Goal: Task Accomplishment & Management: Use online tool/utility

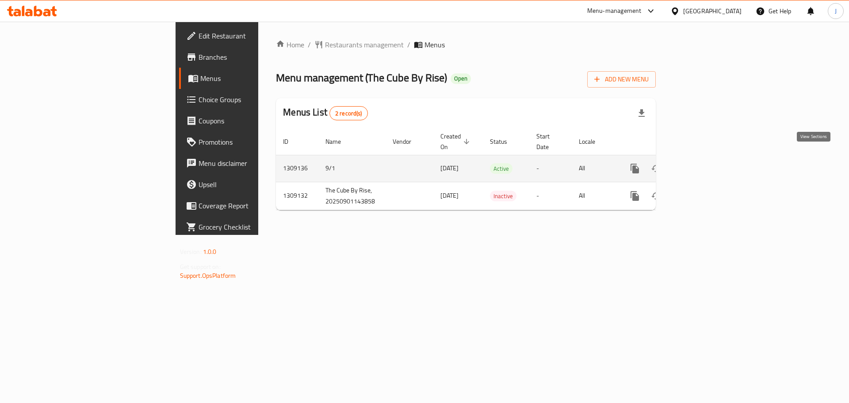
click at [704, 163] on icon "enhanced table" at bounding box center [698, 168] width 11 height 11
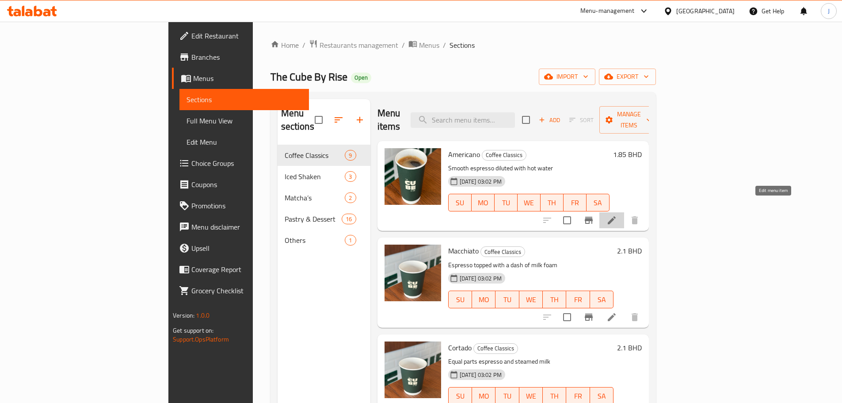
click at [617, 215] on icon at bounding box center [612, 220] width 11 height 11
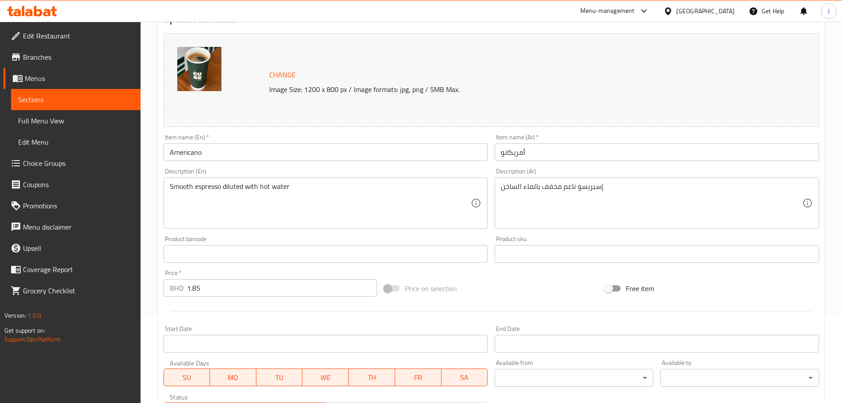
scroll to position [235, 0]
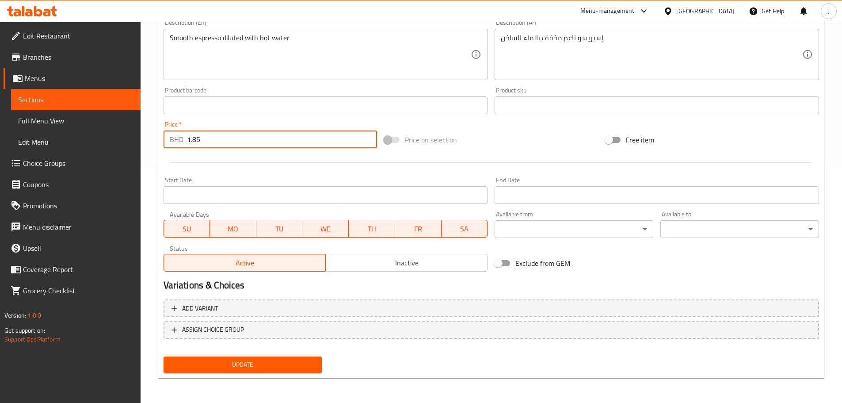
drag, startPoint x: 207, startPoint y: 143, endPoint x: 176, endPoint y: 144, distance: 30.5
click at [176, 144] on div "BHD 1.85 Price *" at bounding box center [271, 139] width 214 height 18
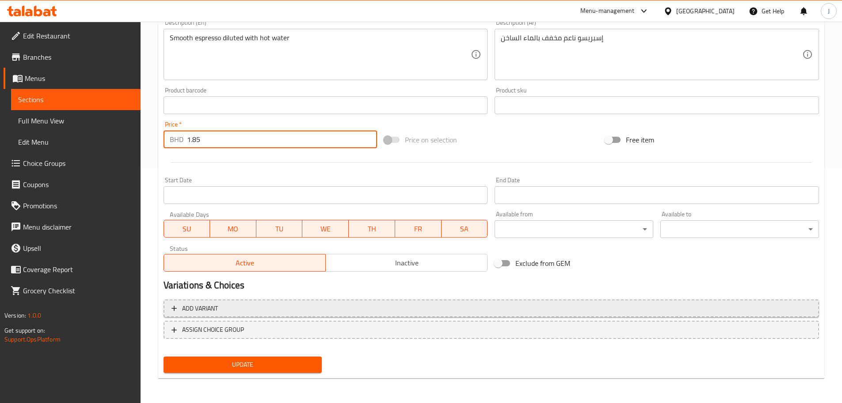
click at [225, 300] on button "Add variant" at bounding box center [492, 308] width 656 height 18
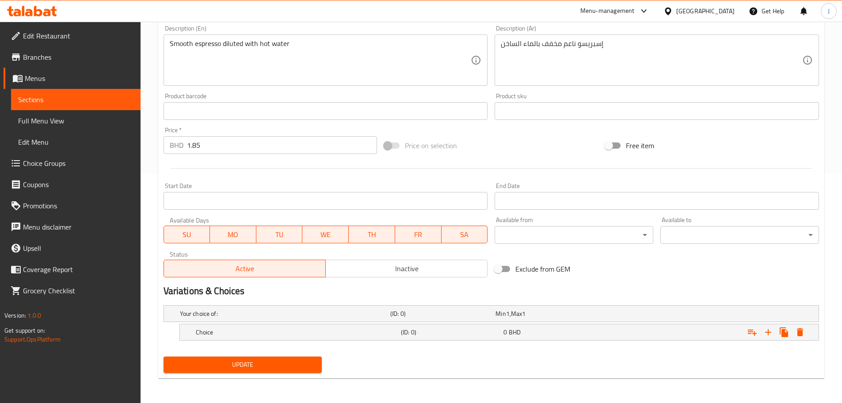
scroll to position [229, 0]
click at [576, 336] on div "0 BHD" at bounding box center [553, 332] width 99 height 9
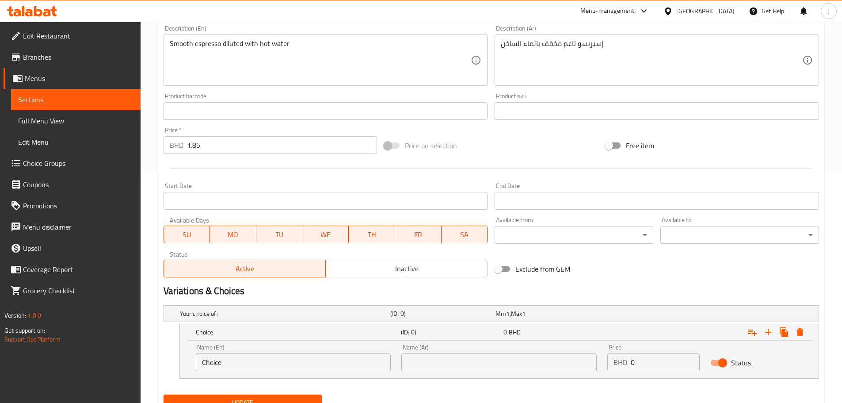
click at [252, 368] on input "Choice" at bounding box center [293, 362] width 195 height 18
type input "s"
type input "Standard"
paste input "1.85"
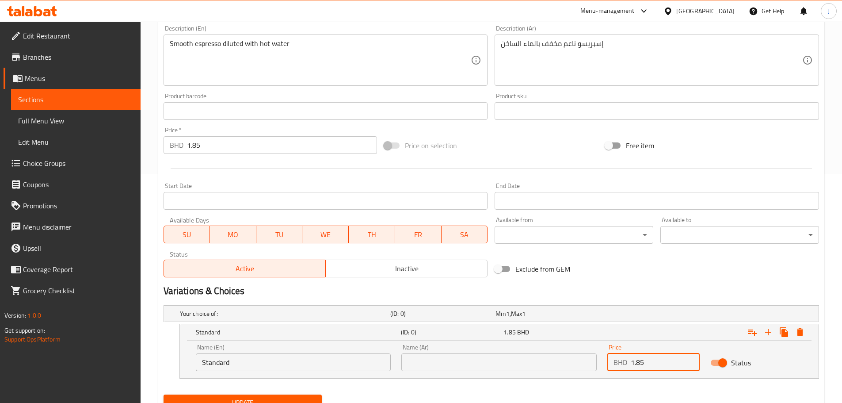
type input "1.85"
click at [472, 362] on input "text" at bounding box center [499, 362] width 195 height 18
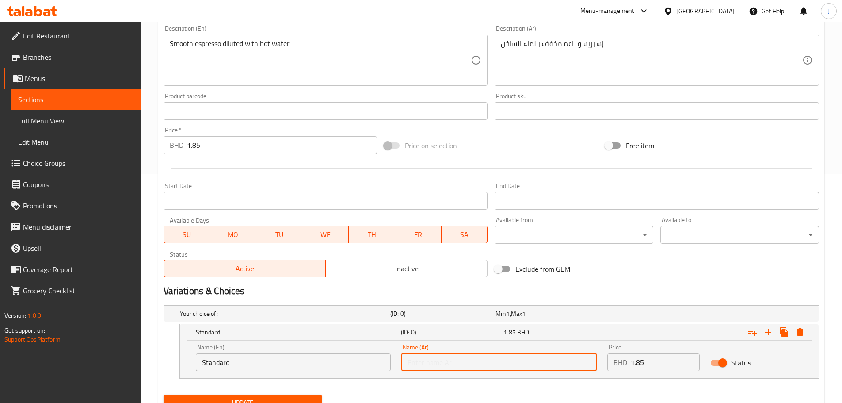
paste input "الحجم الطبيعي"
type input "الحجم الطبيعي"
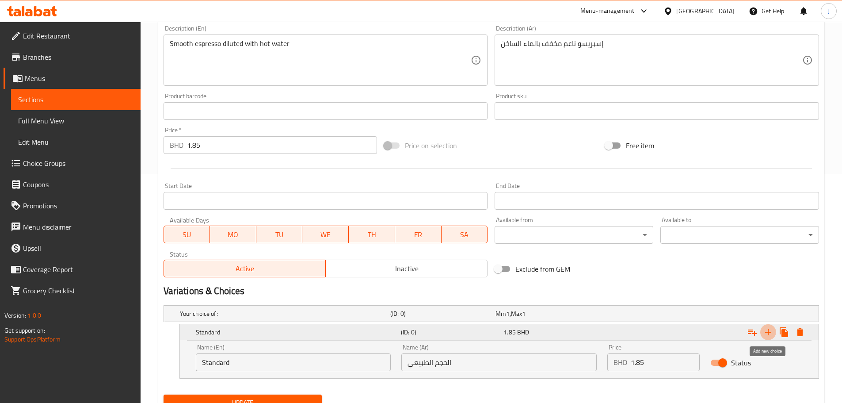
click at [763, 331] on icon "Expand" at bounding box center [768, 332] width 11 height 11
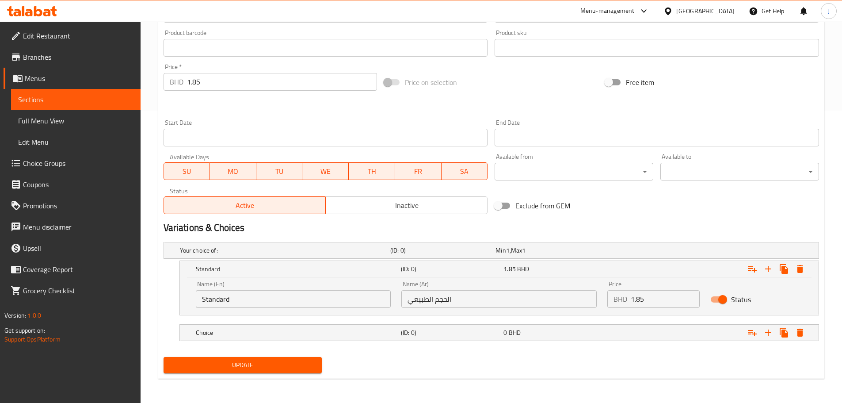
scroll to position [293, 0]
click at [379, 322] on div "Your choice of: (ID: 0) Min 1 , Max 1 Name (En) Your choice of: Name (En) Name …" at bounding box center [491, 295] width 663 height 115
click at [379, 328] on h5 "Choice" at bounding box center [297, 332] width 202 height 9
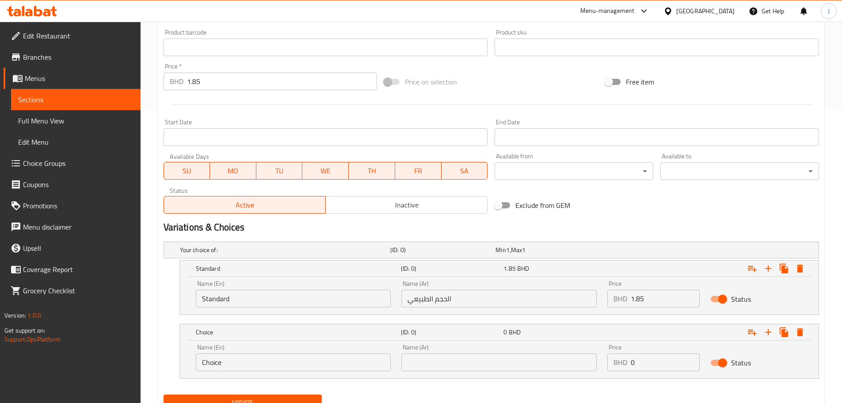
click at [272, 367] on input "Choice" at bounding box center [293, 362] width 195 height 18
click at [287, 364] on input "Large" at bounding box center [293, 362] width 195 height 18
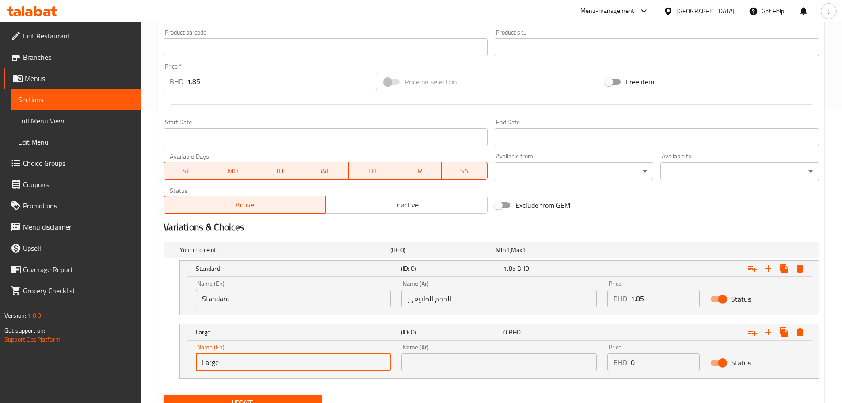
type input "Large"
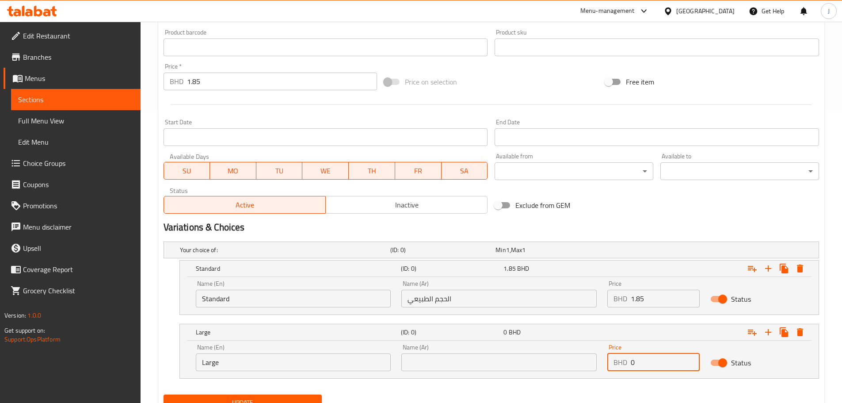
click at [636, 369] on input "0" at bounding box center [665, 362] width 69 height 18
paste input "2.90"
type input "2.900"
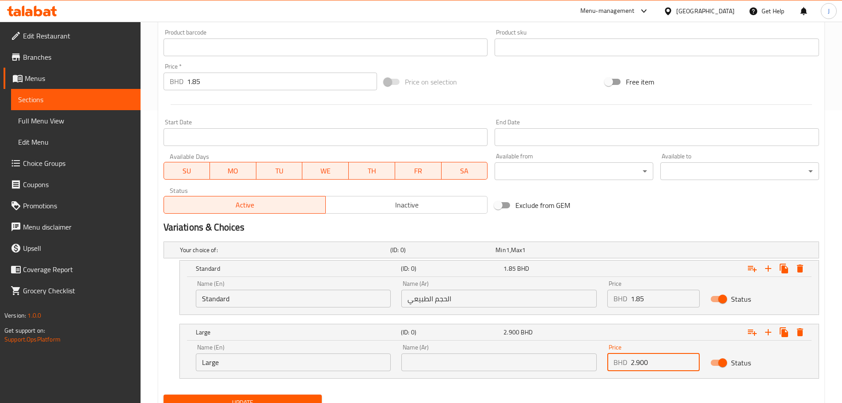
click at [478, 364] on input "text" at bounding box center [499, 362] width 195 height 18
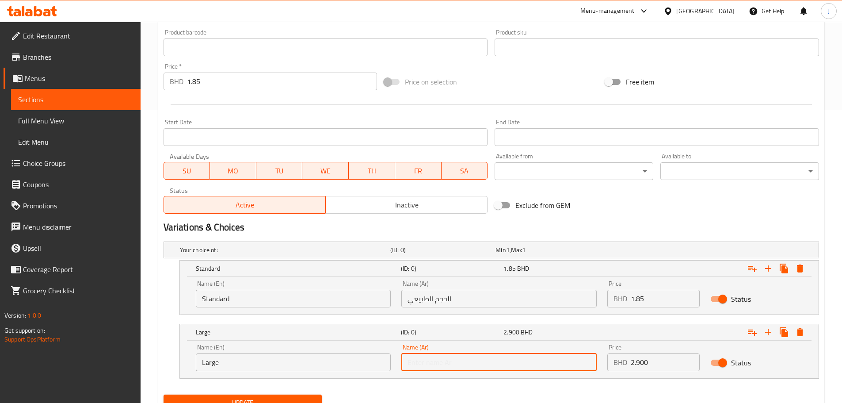
paste input "كبير"
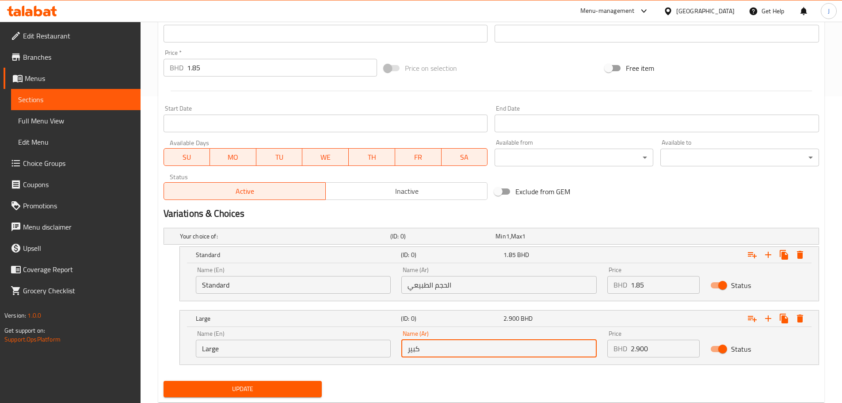
scroll to position [331, 0]
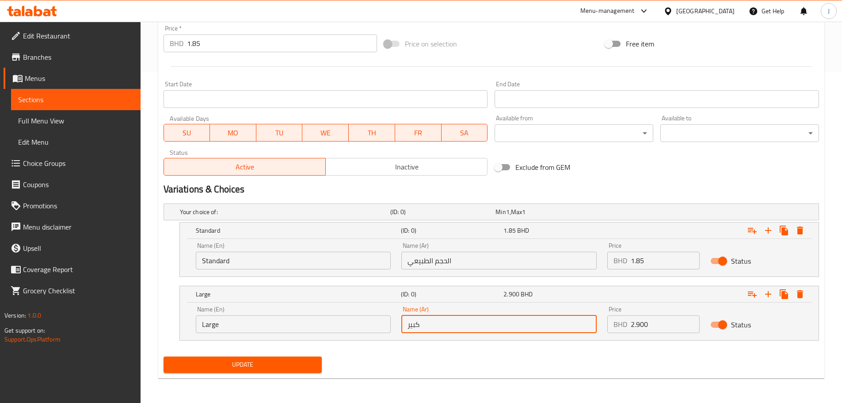
type input "كبير"
click at [208, 39] on input "1.85" at bounding box center [282, 43] width 191 height 18
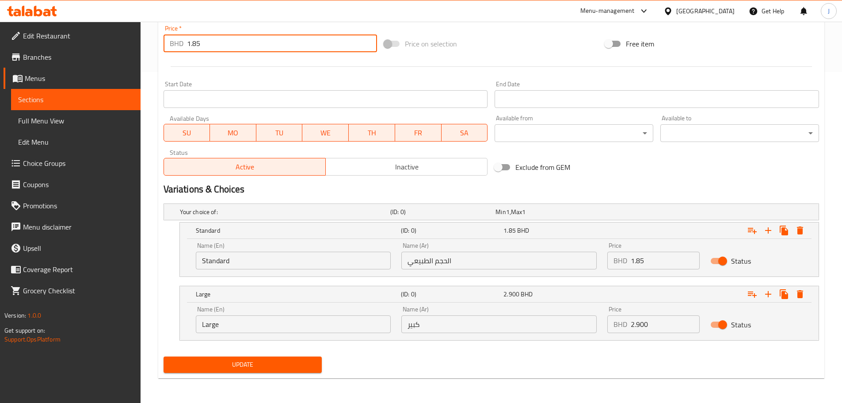
click at [208, 39] on input "1.85" at bounding box center [282, 43] width 191 height 18
type input "0"
click at [223, 367] on span "Update" at bounding box center [243, 364] width 145 height 11
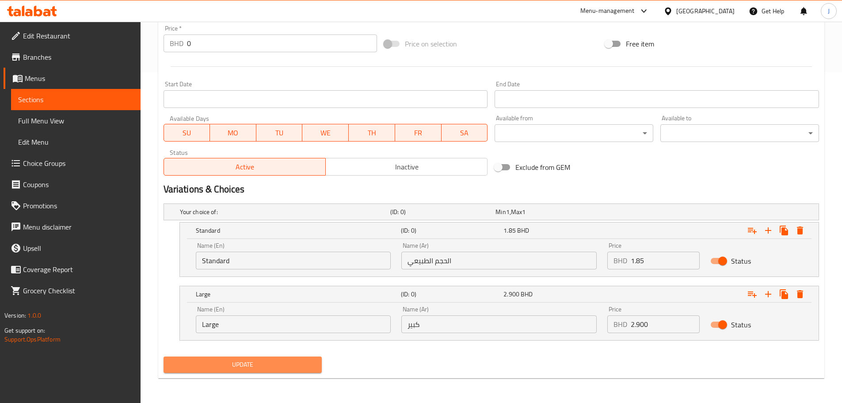
click at [219, 360] on span "Update" at bounding box center [243, 364] width 145 height 11
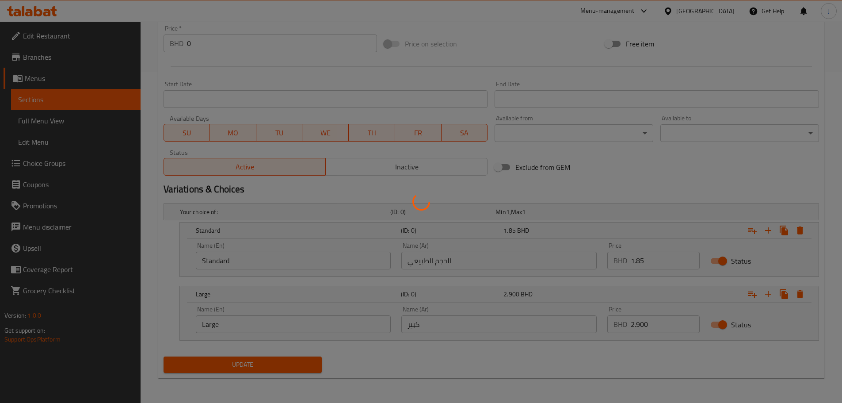
scroll to position [0, 0]
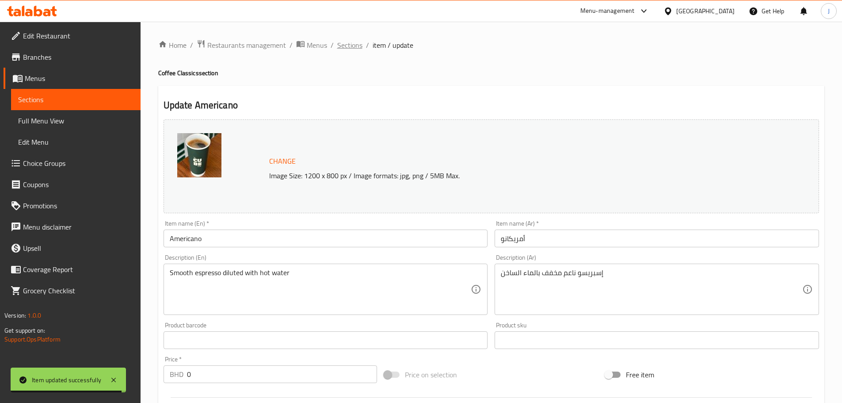
click at [346, 41] on span "Sections" at bounding box center [349, 45] width 25 height 11
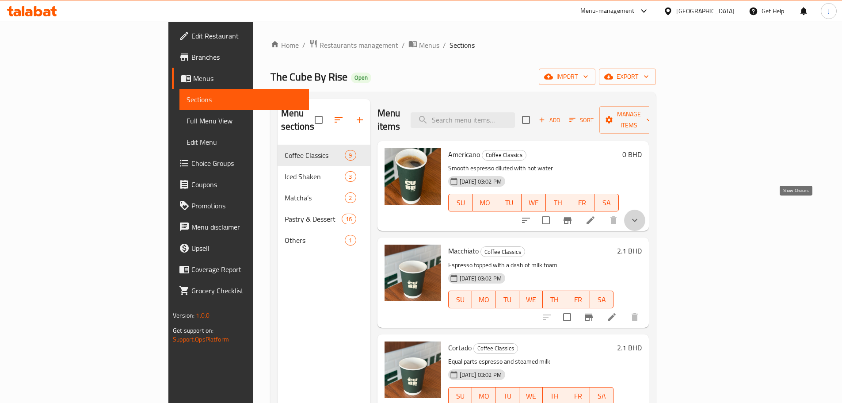
click at [640, 215] on icon "show more" at bounding box center [635, 220] width 11 height 11
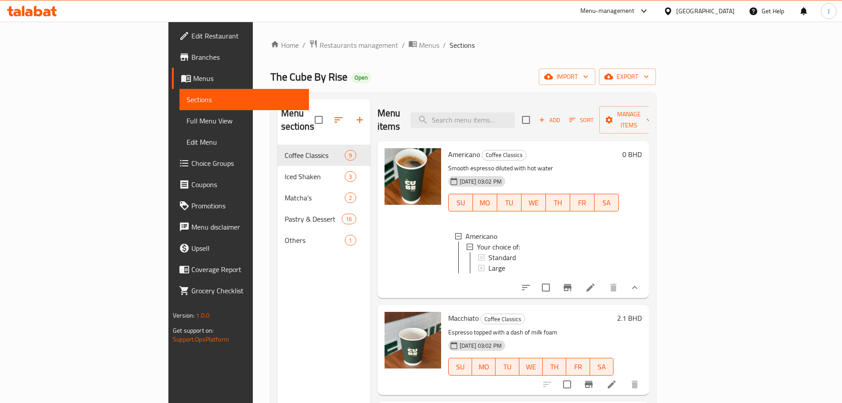
scroll to position [1, 0]
